Goal: Information Seeking & Learning: Learn about a topic

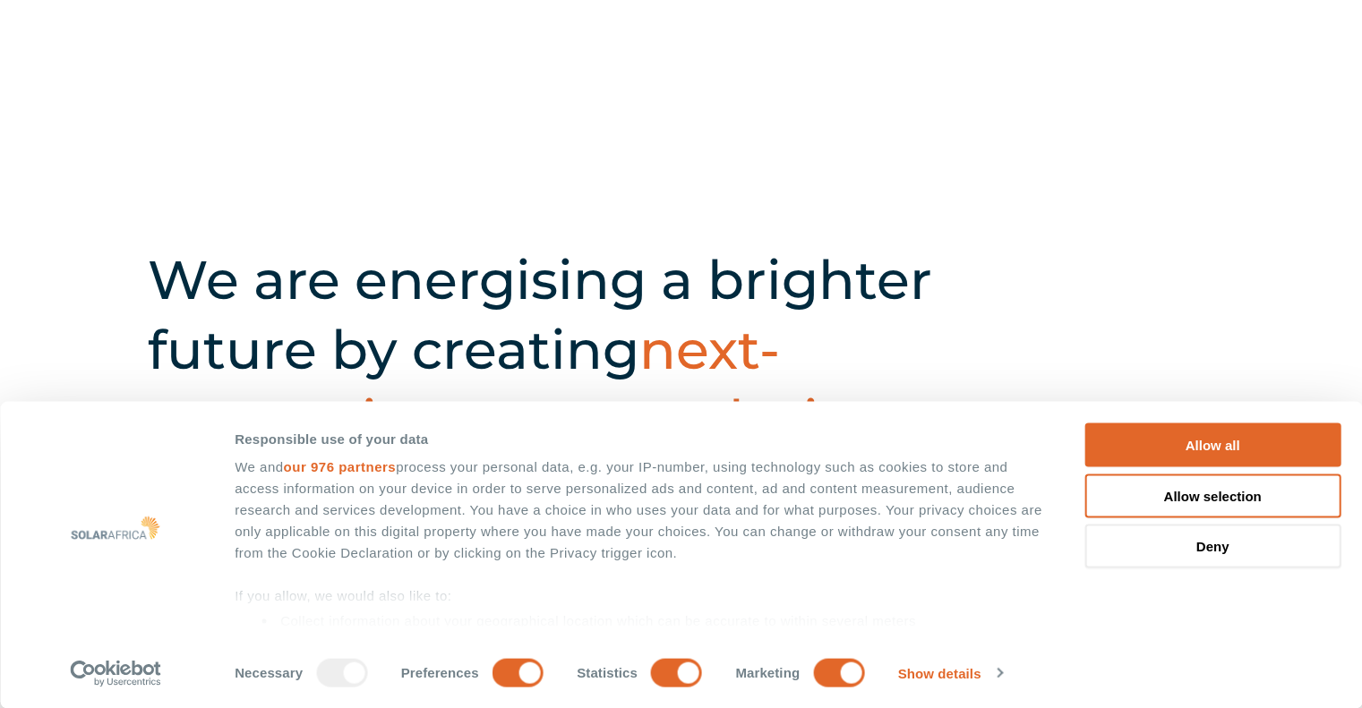
scroll to position [716, 0]
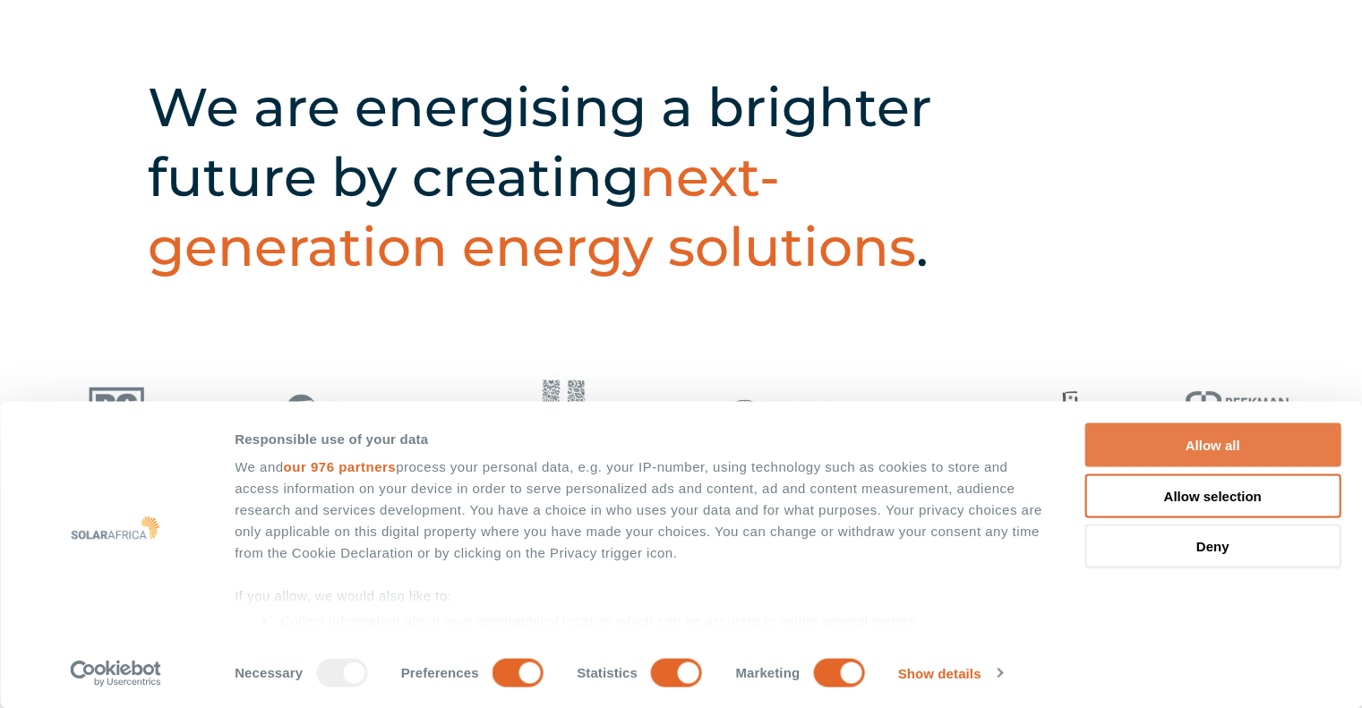
click at [1196, 446] on button "Allow all" at bounding box center [1212, 445] width 256 height 44
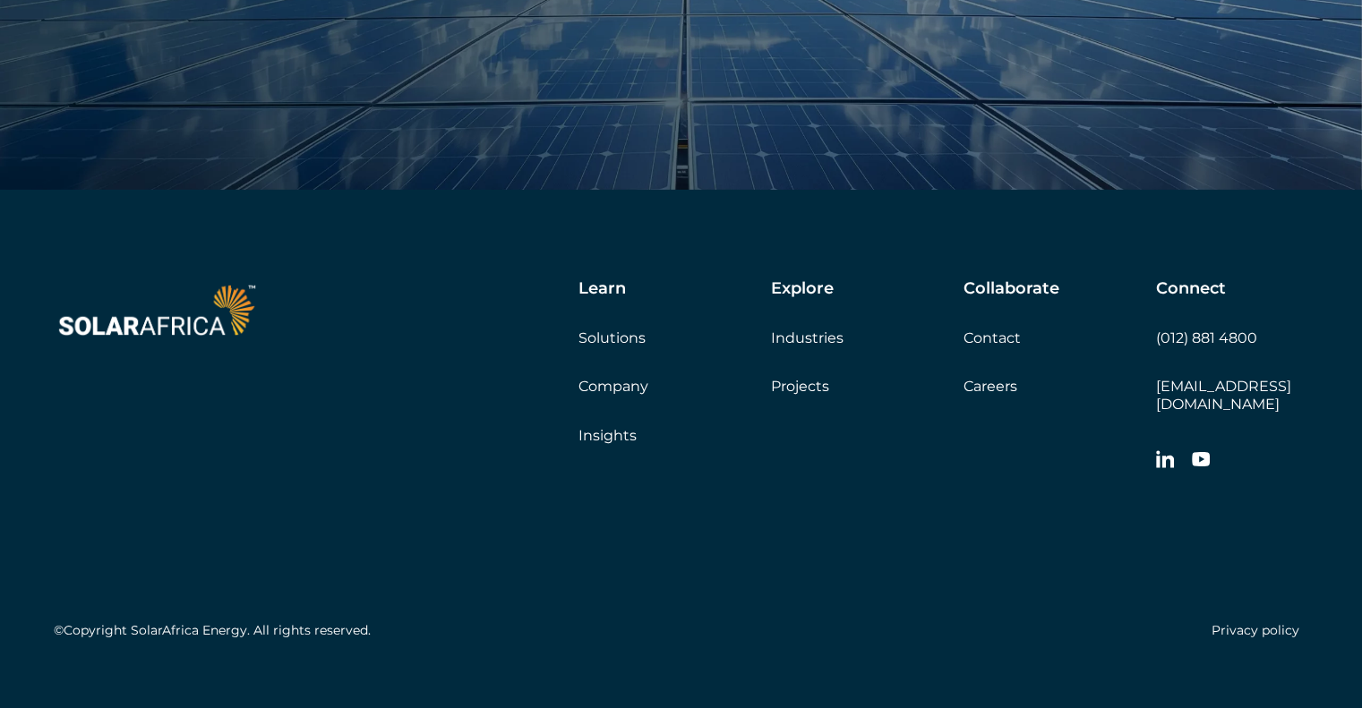
scroll to position [6184, 0]
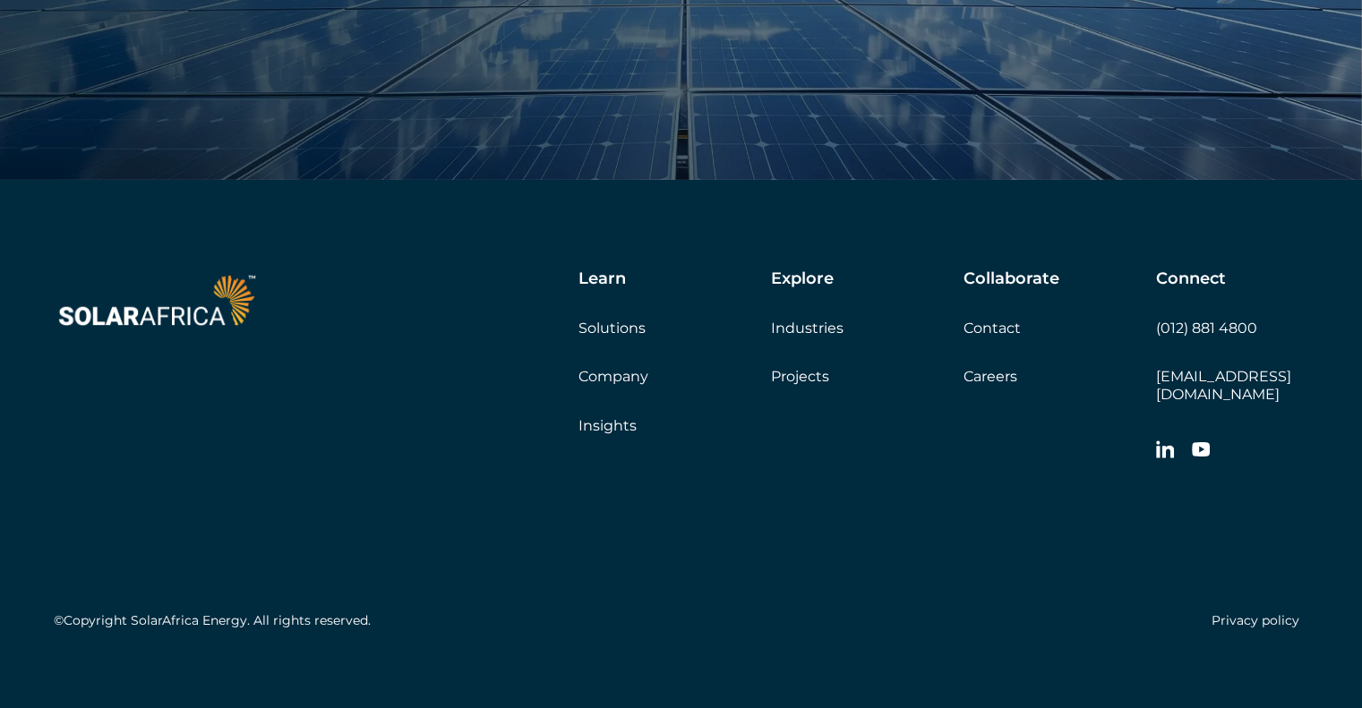
click at [620, 329] on link "Solutions" at bounding box center [611, 328] width 67 height 17
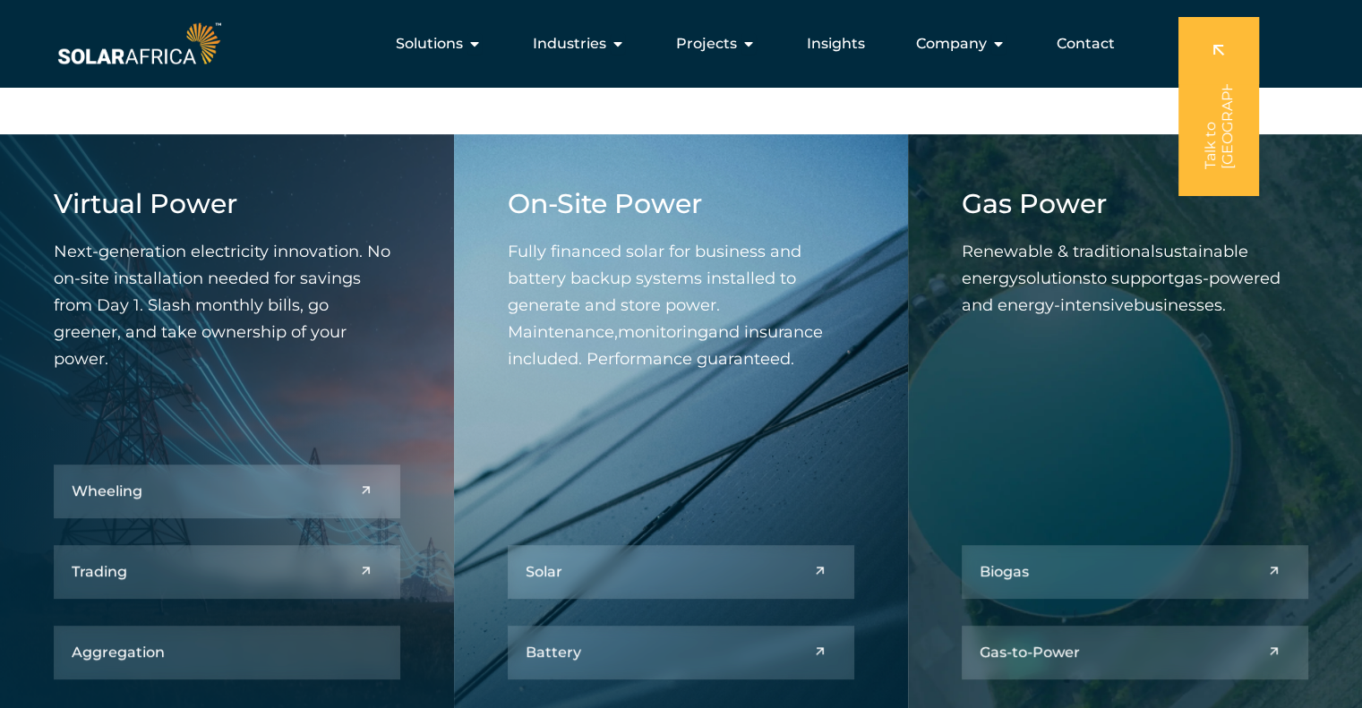
scroll to position [627, 0]
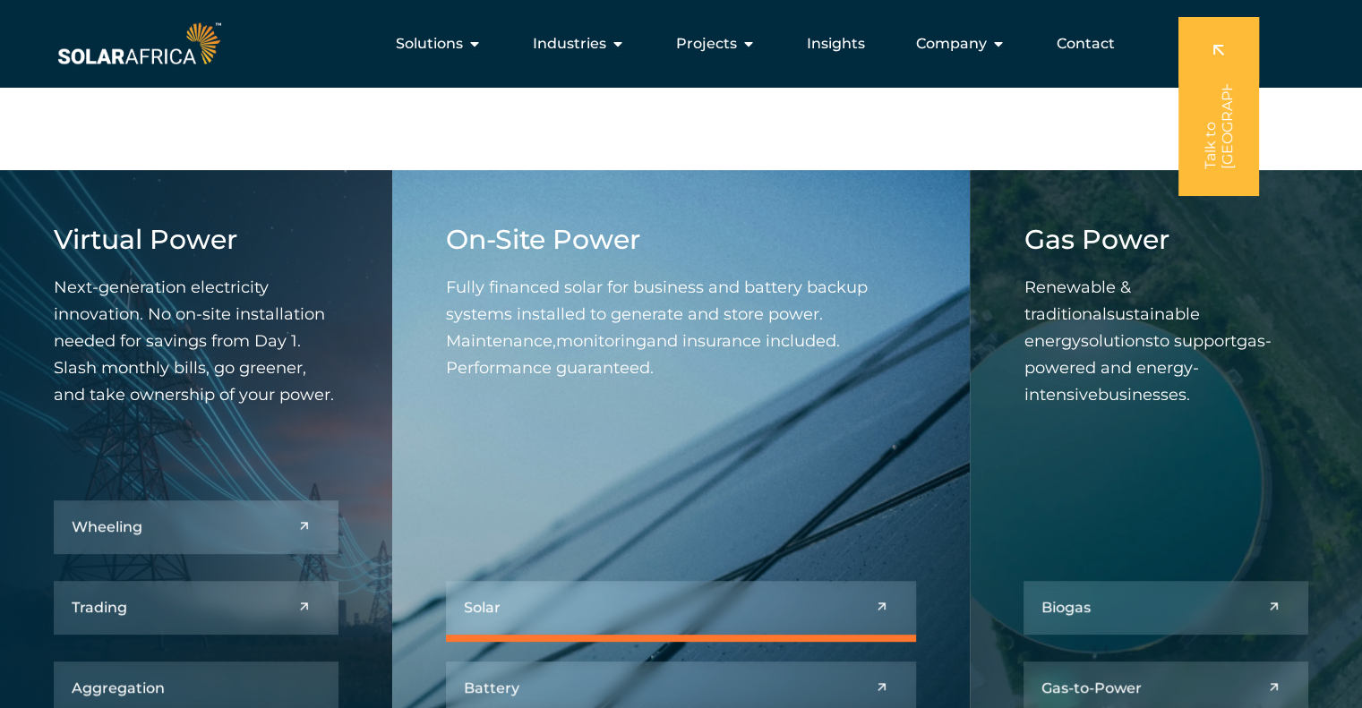
click at [739, 606] on link at bounding box center [681, 608] width 471 height 54
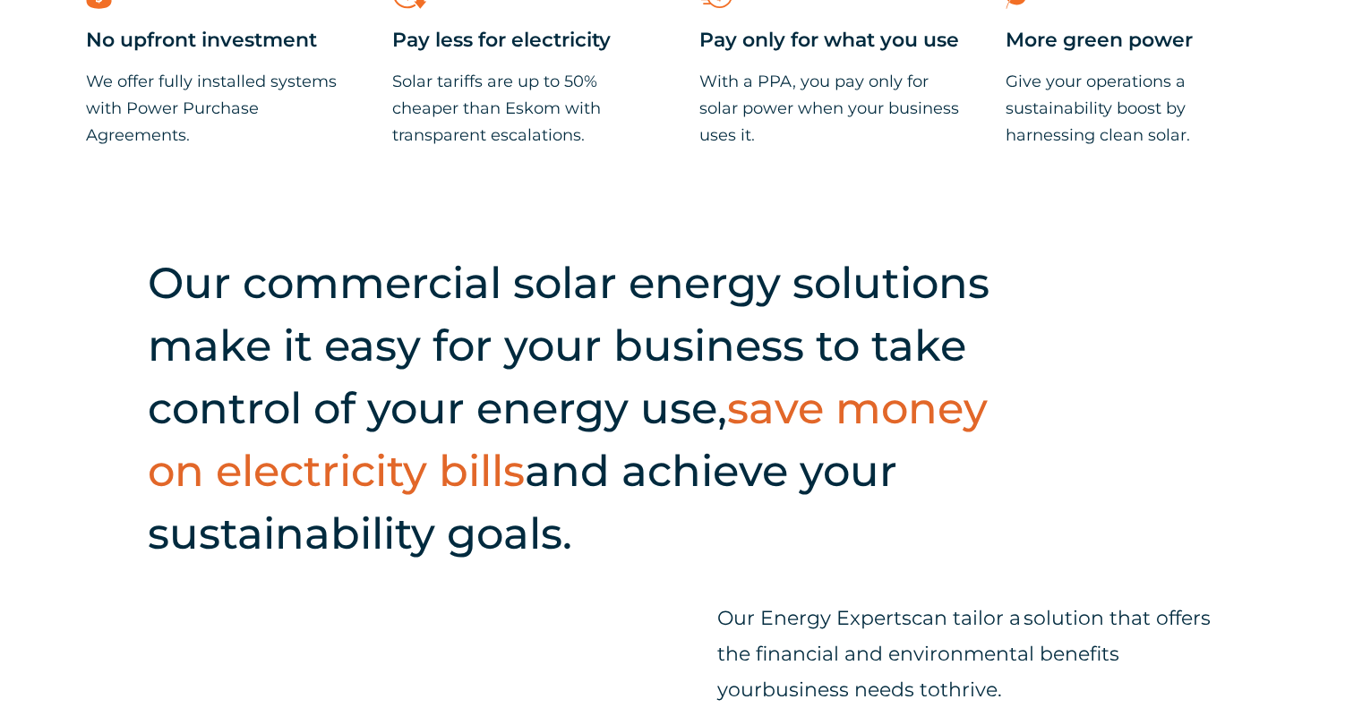
scroll to position [1880, 0]
